Goal: Find specific page/section: Find specific page/section

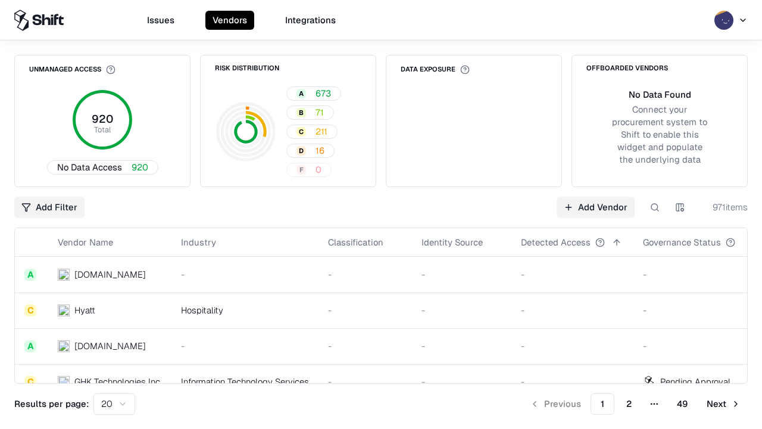
click at [381, 214] on div "Add Filter Add Vendor 971 items" at bounding box center [380, 206] width 733 height 21
click at [49, 207] on html "Issues Vendors Integrations Unmanaged Access 920 Total No Data Access 920 Risk …" at bounding box center [381, 214] width 762 height 429
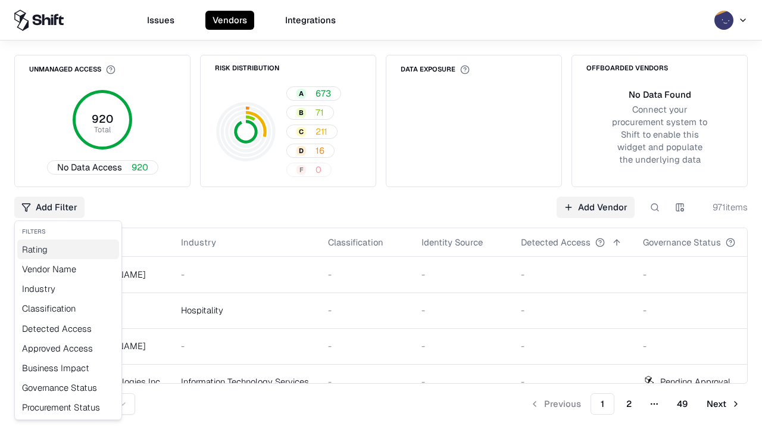
click at [68, 249] on div "Rating" at bounding box center [68, 249] width 102 height 20
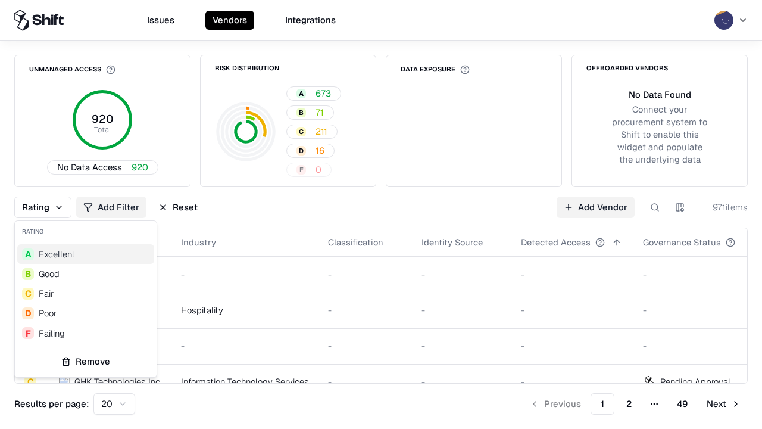
click at [381, 214] on html "Issues Vendors Integrations Unmanaged Access 920 Total No Data Access 920 Risk …" at bounding box center [381, 214] width 762 height 429
click at [381, 214] on div "Rating Add Filter Reset Add Vendor 971 items" at bounding box center [380, 206] width 733 height 21
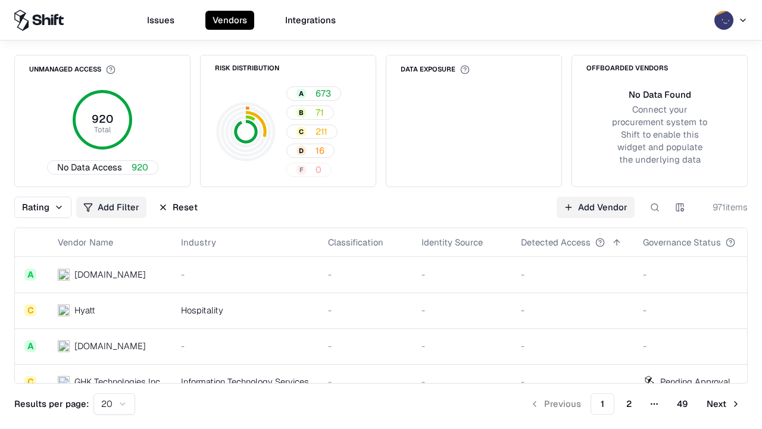
click at [178, 207] on button "Reset" at bounding box center [178, 206] width 54 height 21
click at [381, 214] on div "Rating Add Filter Reset Add Vendor 971 items" at bounding box center [380, 206] width 733 height 21
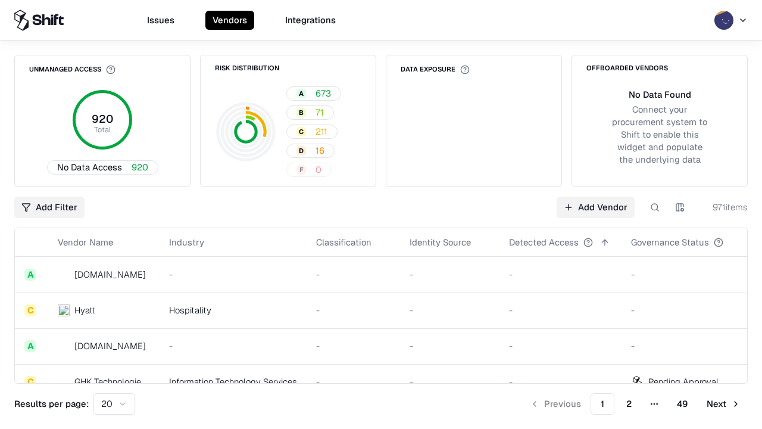
click at [49, 207] on html "Issues Vendors Integrations Unmanaged Access 920 Total No Data Access 920 Risk …" at bounding box center [381, 214] width 762 height 429
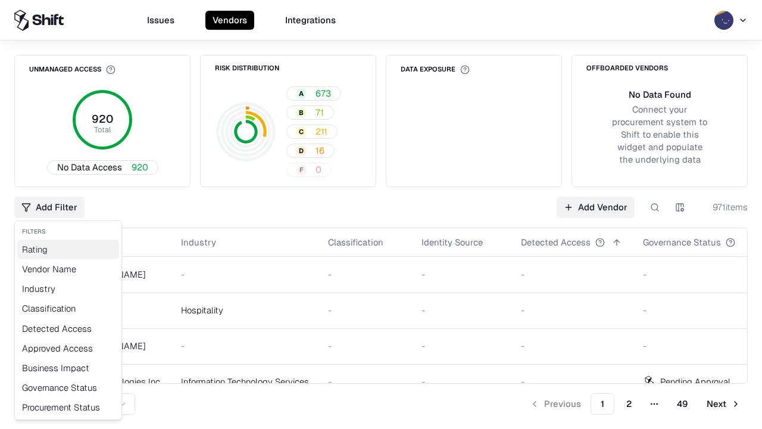
click at [68, 249] on div "Rating" at bounding box center [68, 249] width 102 height 20
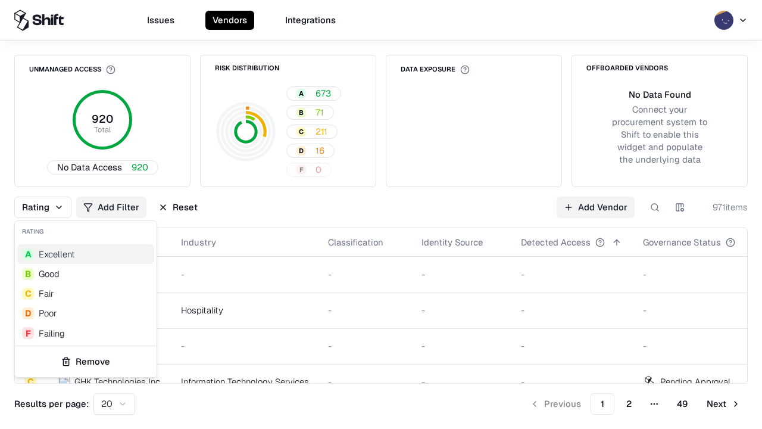
click at [86, 293] on div "C Fair" at bounding box center [85, 293] width 137 height 20
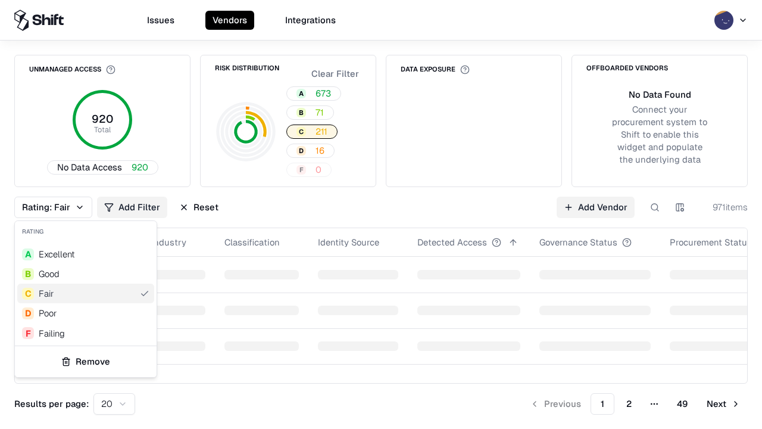
click at [381, 214] on html "Issues Vendors Integrations Unmanaged Access 920 Total No Data Access 920 Risk …" at bounding box center [381, 214] width 762 height 429
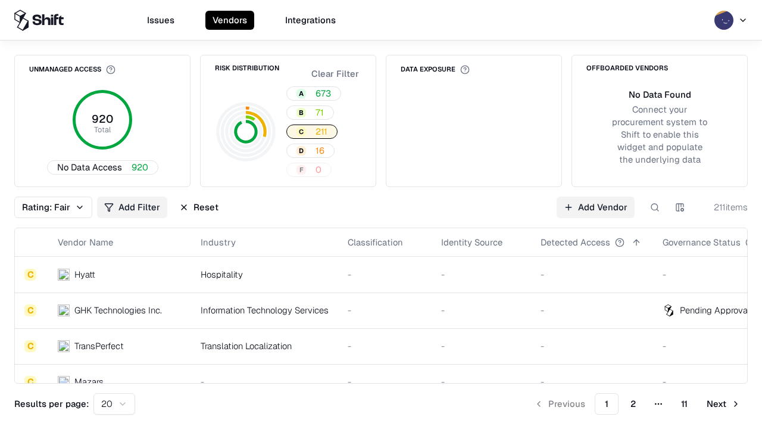
click at [381, 214] on div "Rating: Fair Add Filter Reset Add Vendor 211 items" at bounding box center [380, 206] width 733 height 21
click at [199, 207] on button "Reset" at bounding box center [199, 206] width 54 height 21
click at [381, 214] on div "Add Filter Add Vendor 211 items" at bounding box center [380, 206] width 733 height 21
click at [49, 207] on html "Issues Vendors Integrations Unmanaged Access 920 Total No Data Access 920 Risk …" at bounding box center [381, 214] width 762 height 429
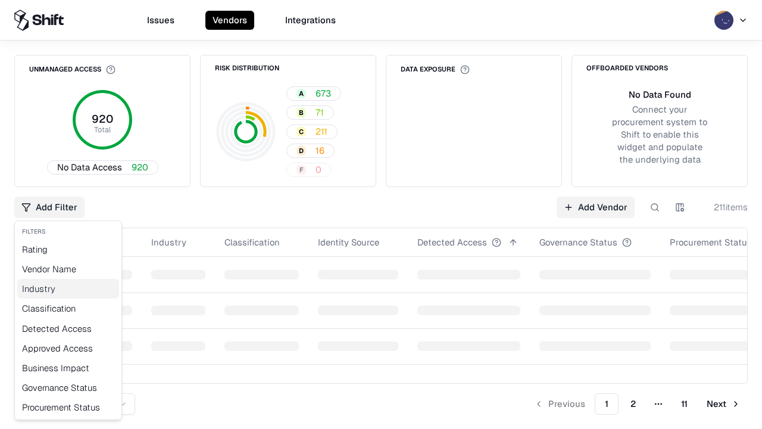
click at [68, 288] on div "Industry" at bounding box center [68, 289] width 102 height 20
